Goal: Task Accomplishment & Management: Use online tool/utility

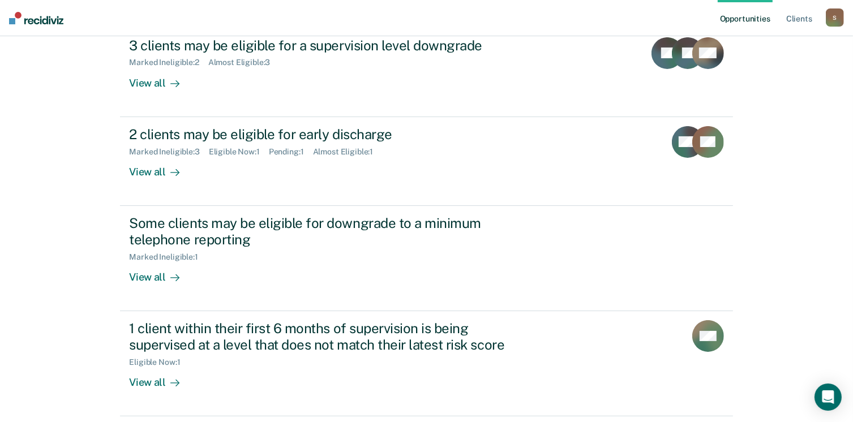
scroll to position [170, 0]
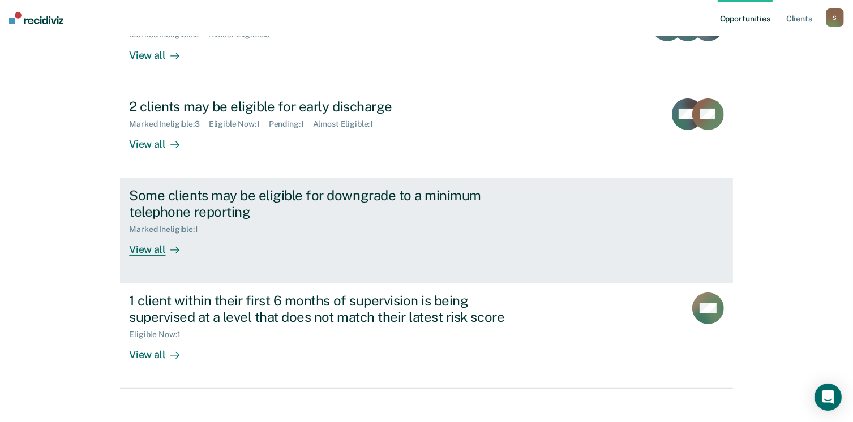
click at [136, 254] on div "View all" at bounding box center [160, 245] width 63 height 22
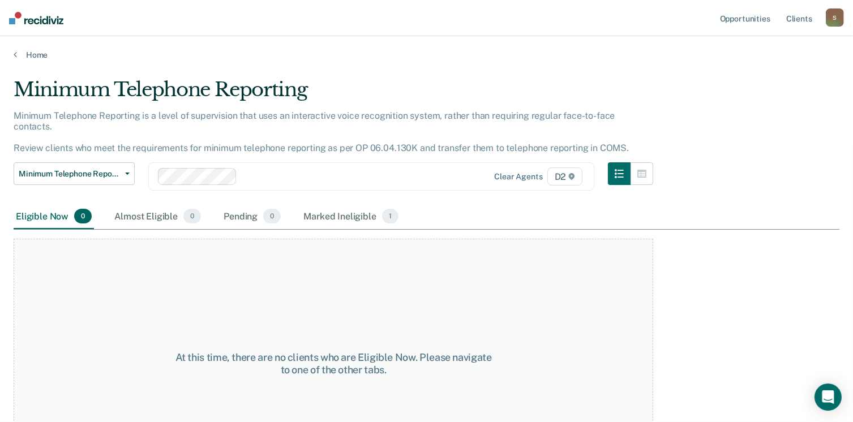
click at [11, 55] on div "Home" at bounding box center [426, 48] width 853 height 24
click at [18, 53] on link "Home" at bounding box center [427, 55] width 826 height 10
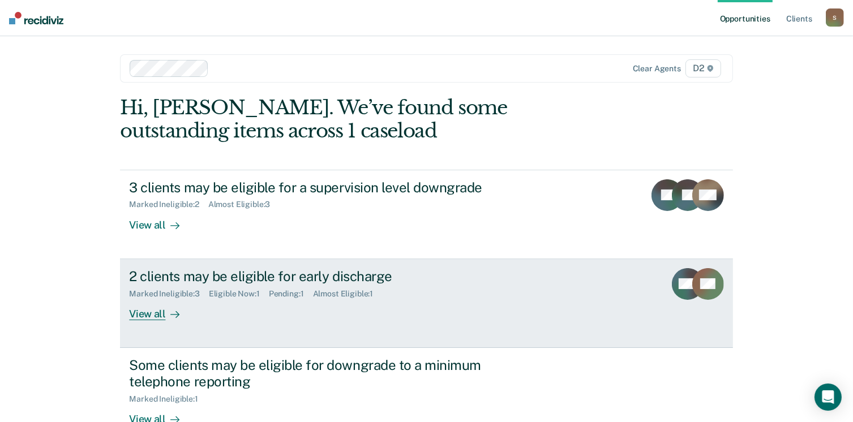
click at [142, 318] on div "View all" at bounding box center [160, 309] width 63 height 22
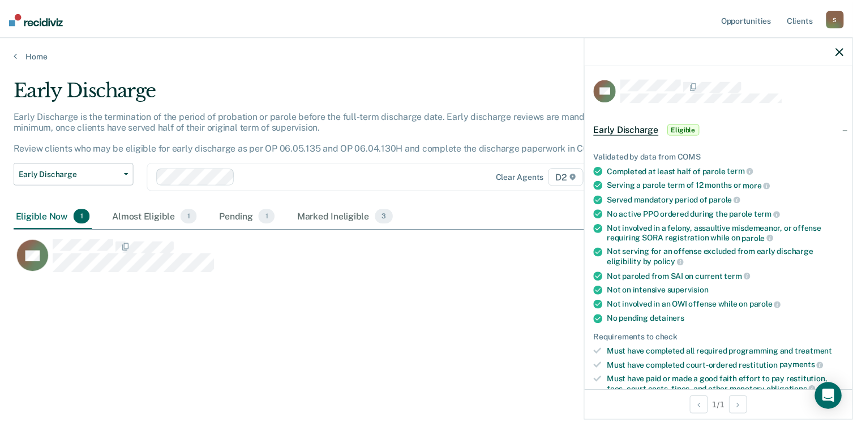
scroll to position [57, 0]
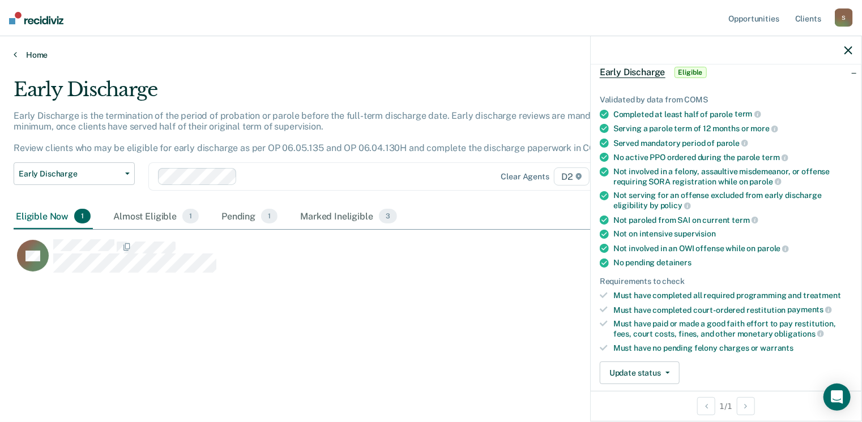
click at [19, 55] on link "Home" at bounding box center [431, 55] width 835 height 10
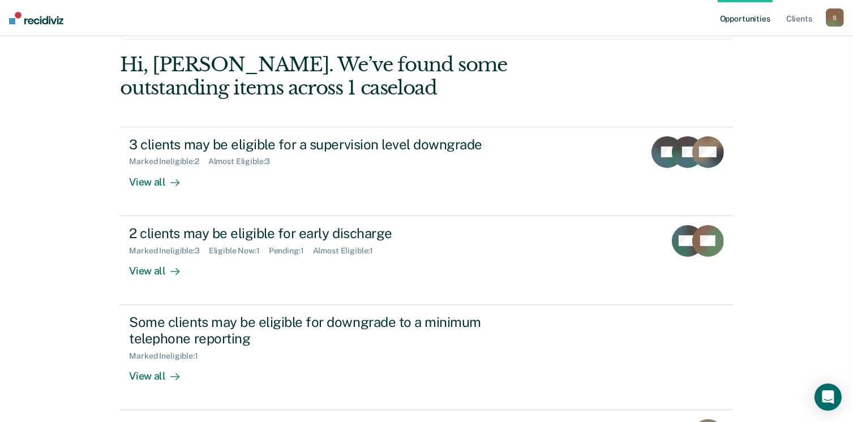
scroll to position [113, 0]
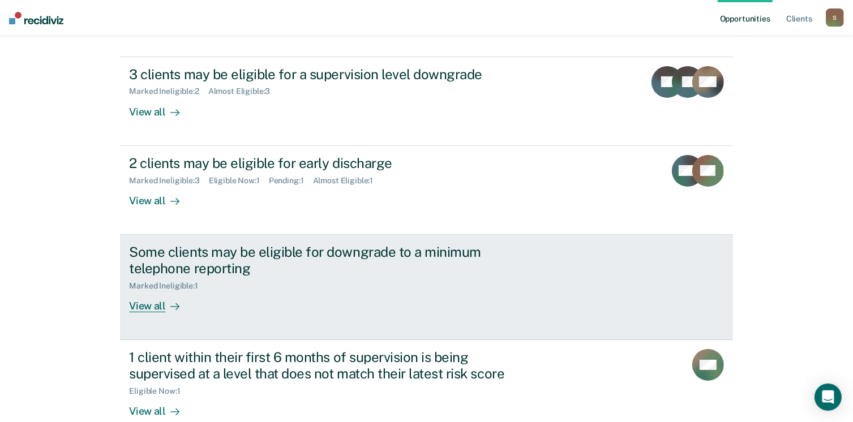
click at [142, 310] on div "View all" at bounding box center [160, 302] width 63 height 22
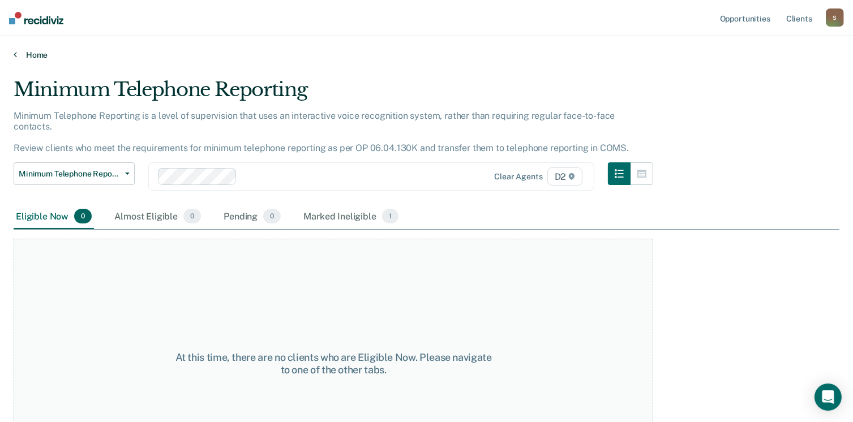
click at [15, 55] on icon at bounding box center [15, 54] width 3 height 9
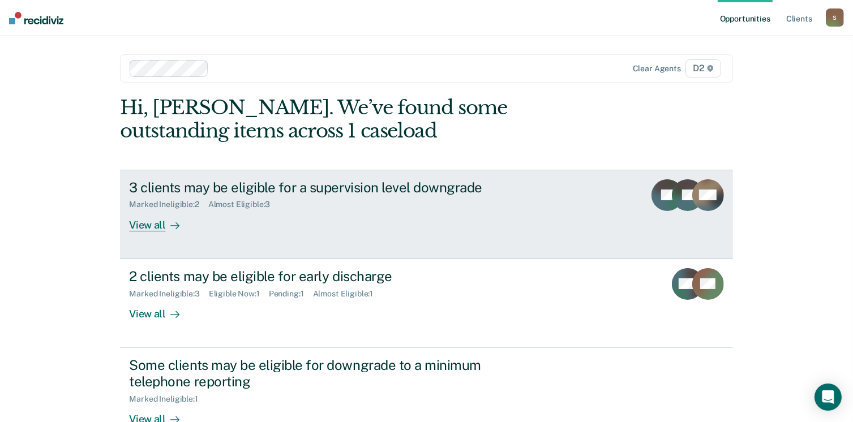
click at [140, 227] on div "View all" at bounding box center [160, 221] width 63 height 22
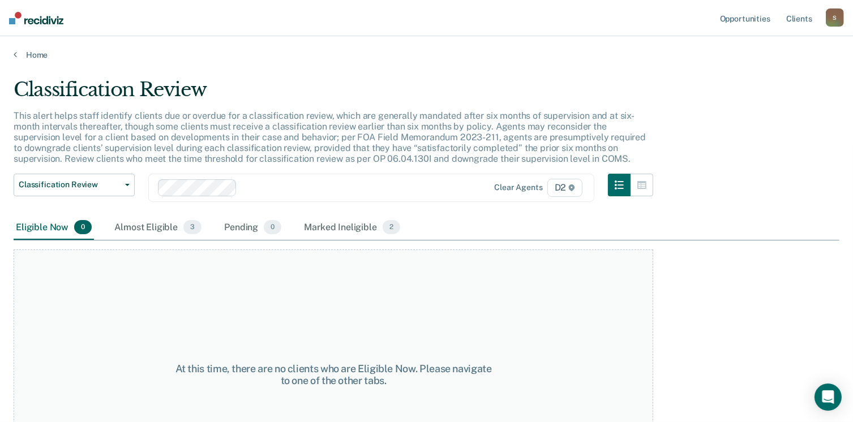
click at [13, 55] on div "Home" at bounding box center [426, 48] width 853 height 24
click at [16, 55] on icon at bounding box center [15, 54] width 3 height 9
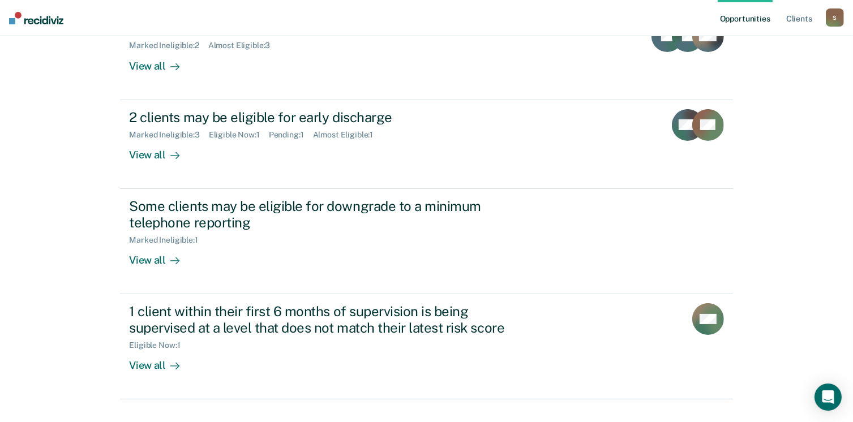
scroll to position [181, 0]
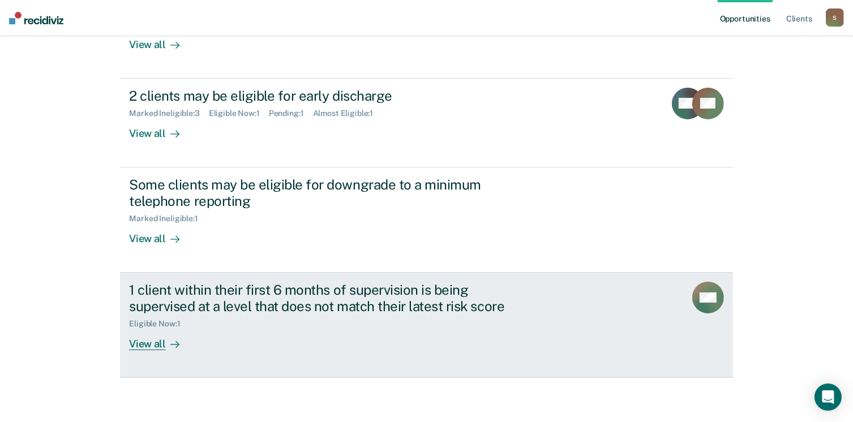
click at [149, 347] on div "View all" at bounding box center [160, 339] width 63 height 22
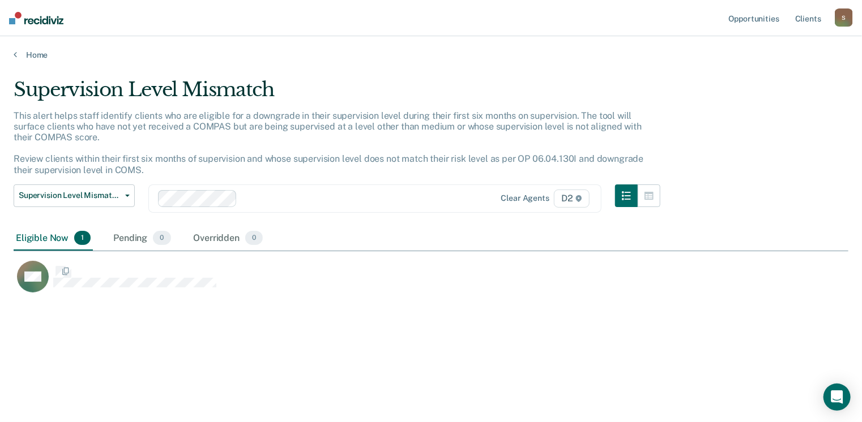
scroll to position [251, 826]
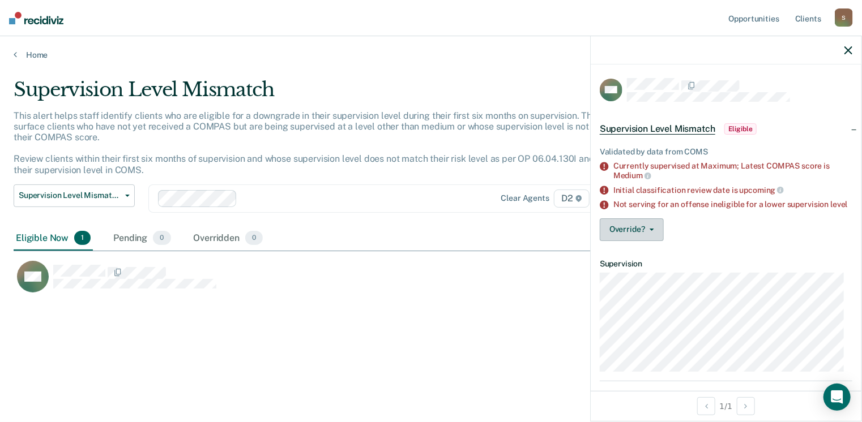
click at [654, 235] on button "Override?" at bounding box center [632, 230] width 64 height 23
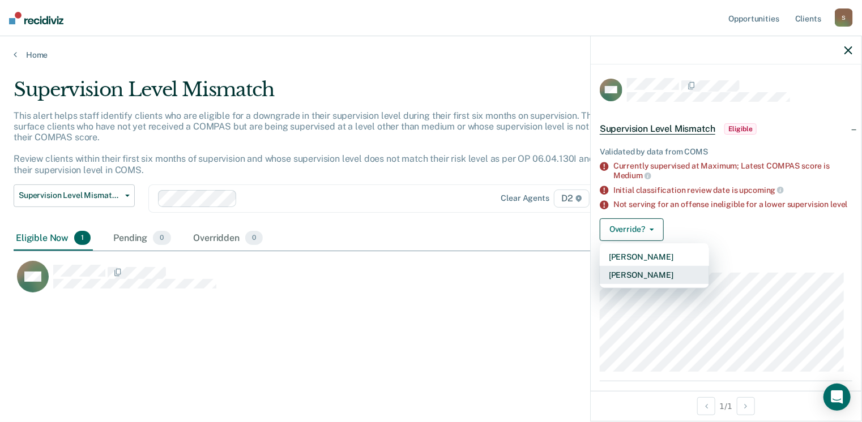
click at [634, 282] on button "[PERSON_NAME]" at bounding box center [654, 275] width 109 height 18
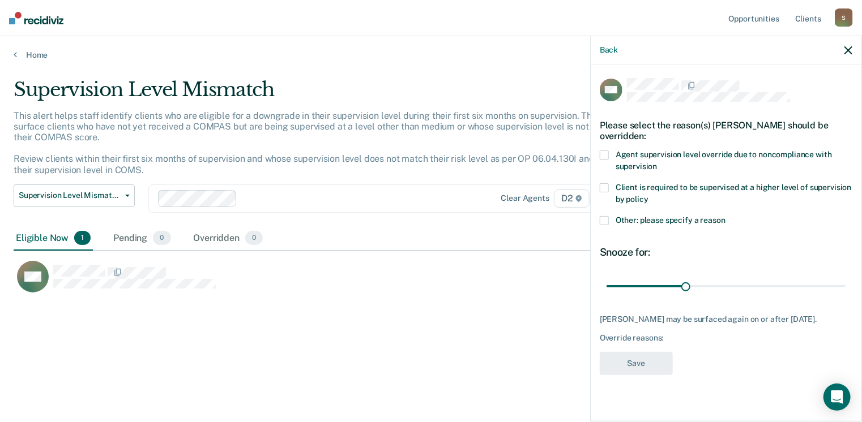
click at [607, 216] on span at bounding box center [604, 220] width 9 height 9
click at [725, 216] on input "Other: please specify a reason" at bounding box center [725, 216] width 0 height 0
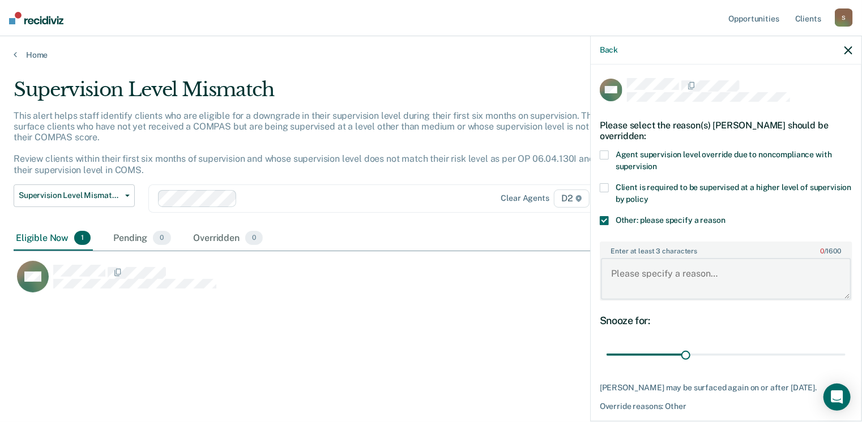
click at [621, 268] on textarea "Enter at least 3 characters 0 / 1600" at bounding box center [726, 279] width 250 height 42
type textarea "S is a drug court participant"
drag, startPoint x: 684, startPoint y: 353, endPoint x: 836, endPoint y: 353, distance: 152.3
type input "90"
click at [836, 353] on input "range" at bounding box center [725, 355] width 239 height 20
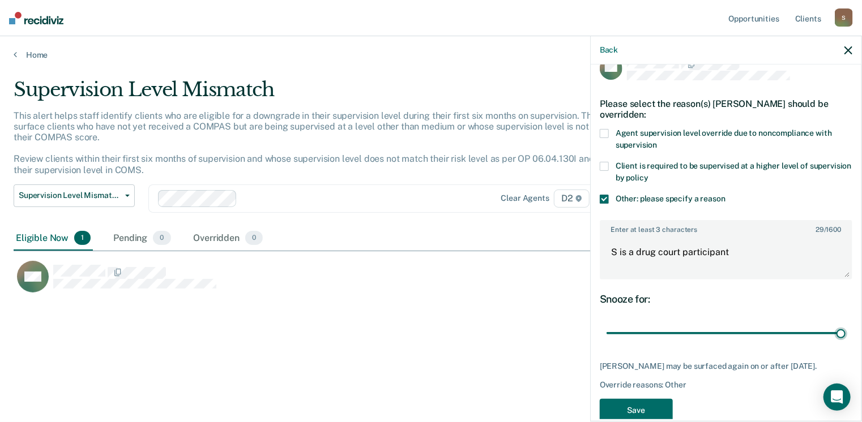
scroll to position [42, 0]
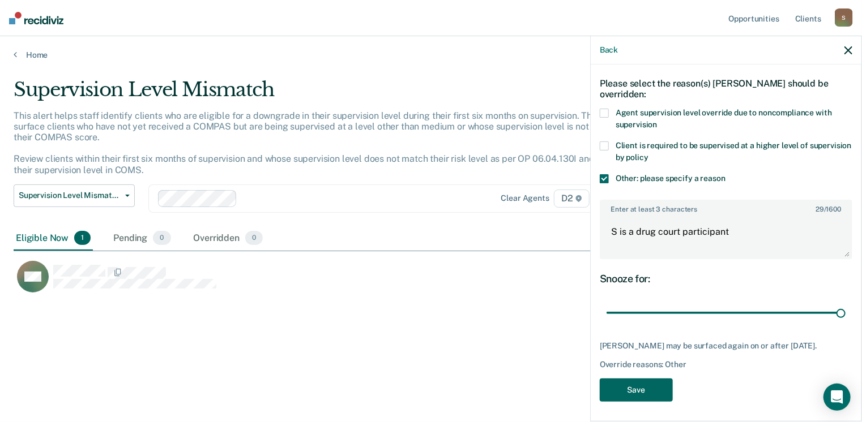
click at [628, 387] on button "Save" at bounding box center [636, 390] width 73 height 23
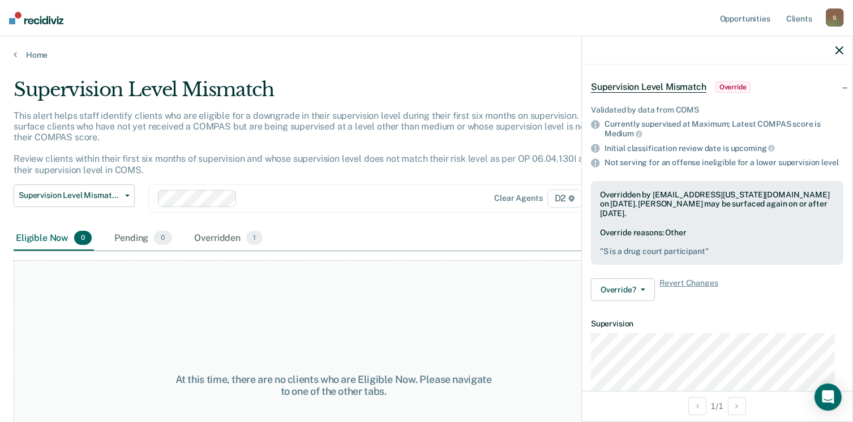
click at [836, 47] on icon "button" at bounding box center [840, 50] width 8 height 8
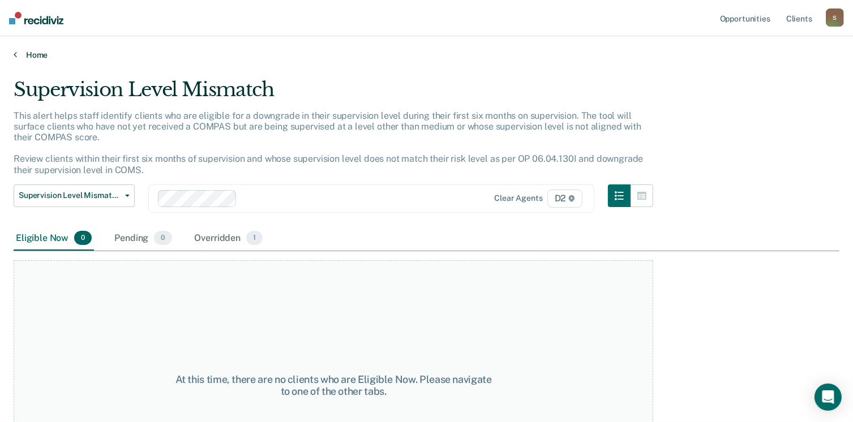
click at [15, 57] on icon at bounding box center [15, 54] width 3 height 9
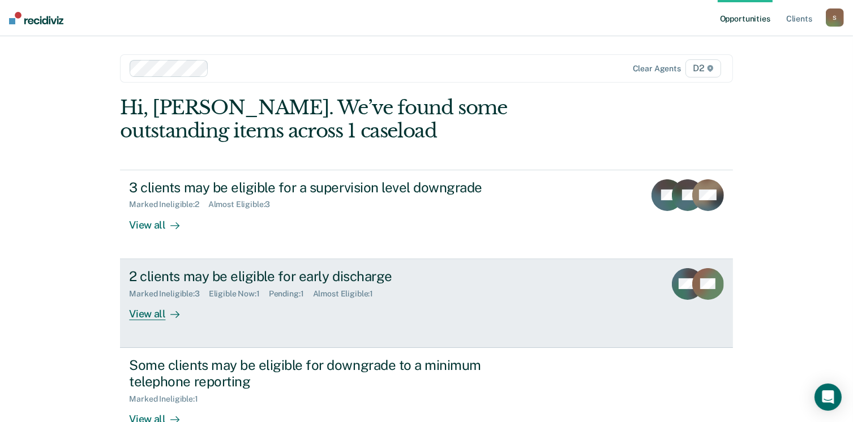
click at [144, 317] on div "View all" at bounding box center [160, 309] width 63 height 22
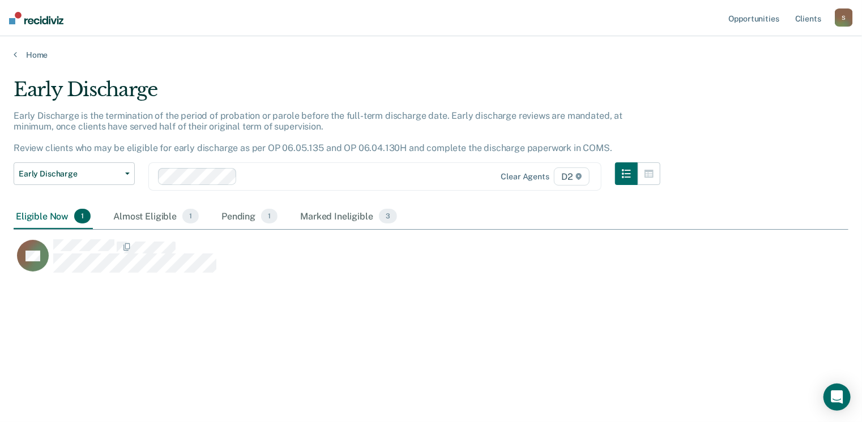
scroll to position [251, 826]
click at [154, 214] on div "Almost Eligible 1" at bounding box center [156, 216] width 90 height 25
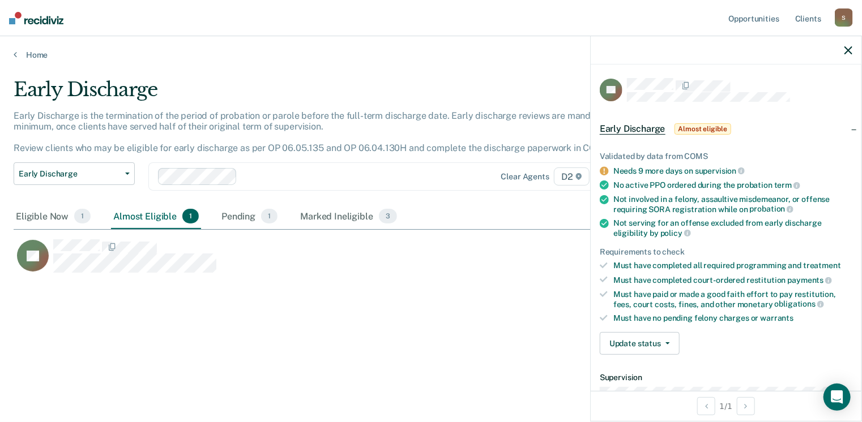
click at [852, 53] on icon "button" at bounding box center [848, 50] width 8 height 8
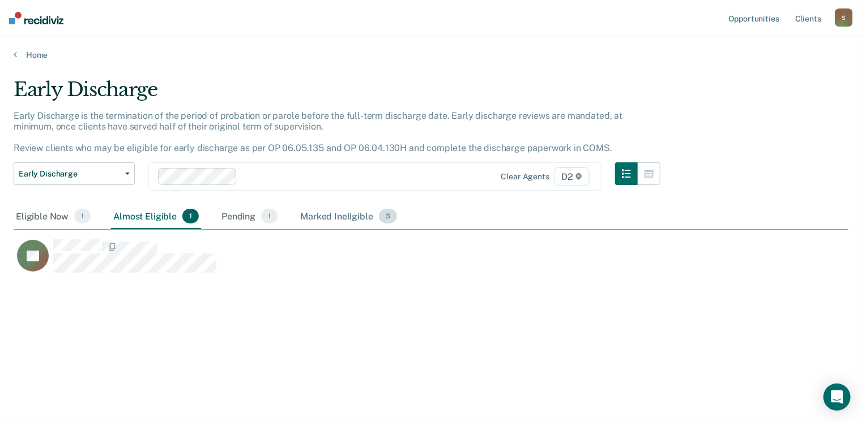
click at [349, 218] on div "Marked Ineligible 3" at bounding box center [348, 216] width 101 height 25
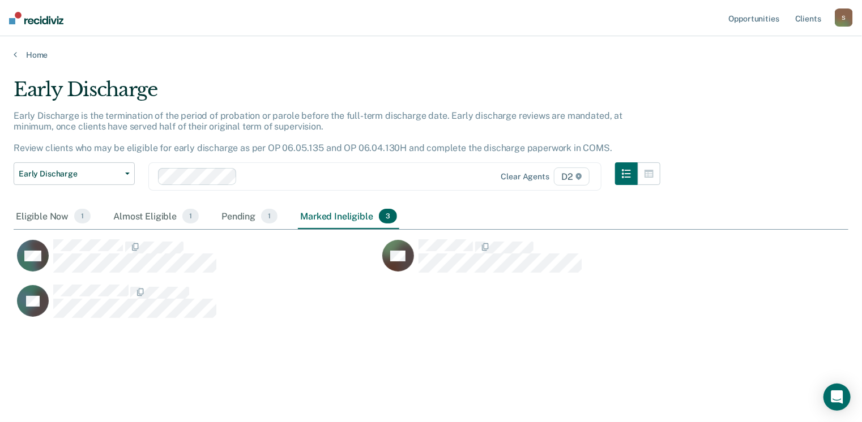
click at [348, 219] on div "Marked Ineligible 3" at bounding box center [348, 216] width 101 height 25
click at [347, 215] on div "Marked Ineligible 3" at bounding box center [348, 216] width 101 height 25
click at [847, 17] on div "S" at bounding box center [844, 17] width 18 height 18
click at [759, 73] on link "Log Out" at bounding box center [798, 75] width 91 height 10
